Goal: Information Seeking & Learning: Learn about a topic

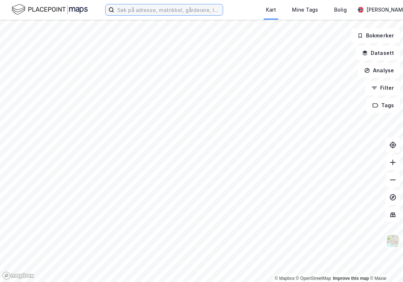
click at [151, 10] on input at bounding box center [168, 9] width 109 height 11
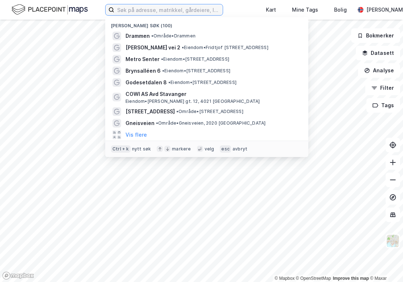
paste input "[STREET_ADDRESS]"
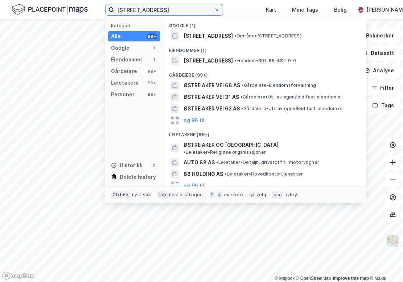
type input "[STREET_ADDRESS]"
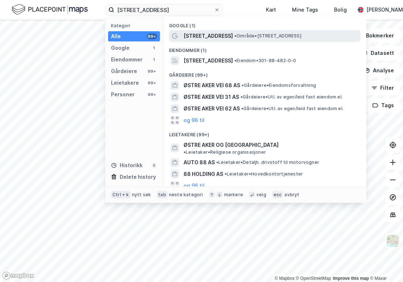
click at [202, 33] on span "[STREET_ADDRESS]" at bounding box center [208, 36] width 49 height 9
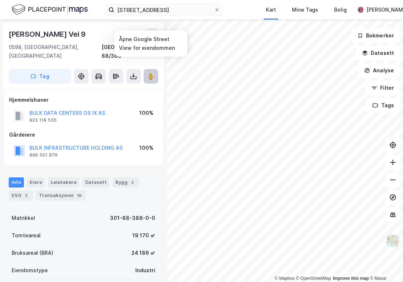
click at [151, 73] on image at bounding box center [151, 76] width 4 height 7
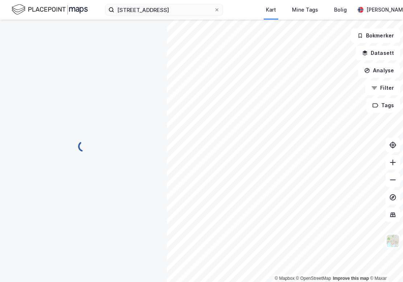
scroll to position [0, 0]
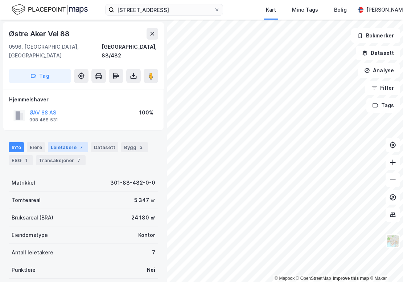
click at [54, 142] on div "Leietakere 7" at bounding box center [68, 147] width 40 height 10
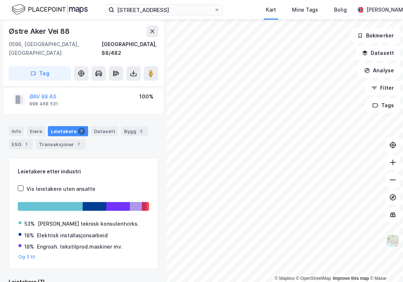
scroll to position [23, 0]
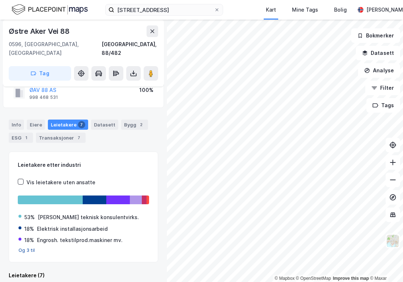
click at [25, 247] on button "Og 3 til" at bounding box center [27, 250] width 17 height 6
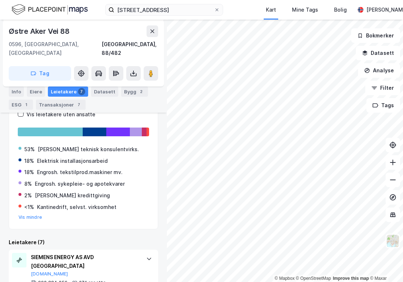
scroll to position [168, 0]
